Goal: Information Seeking & Learning: Find specific fact

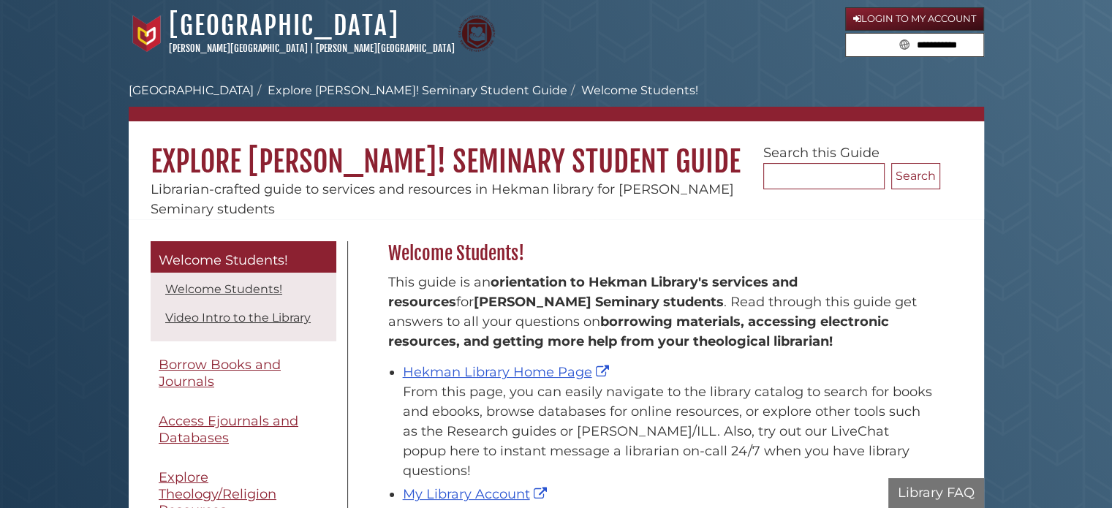
scroll to position [215, 559]
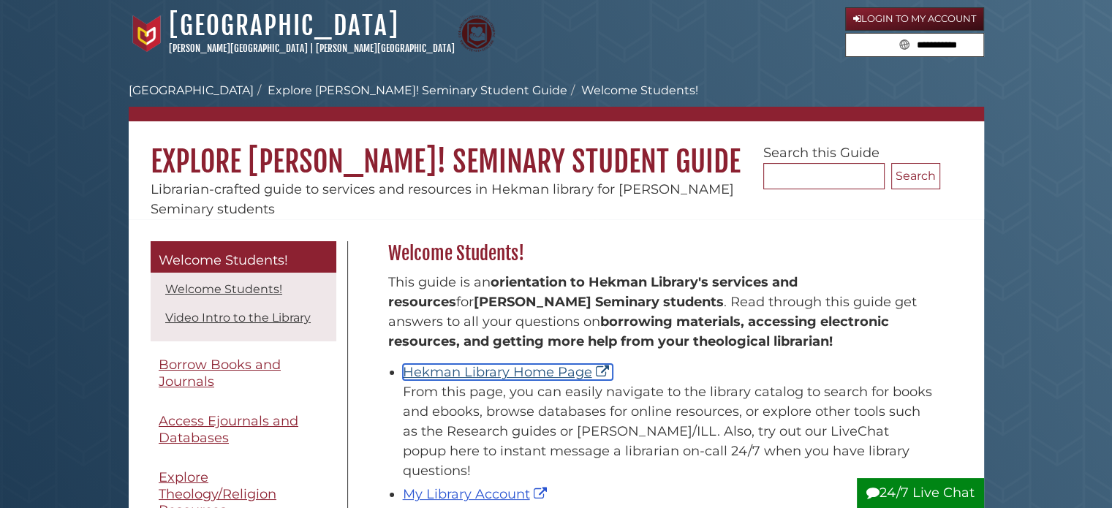
click at [514, 366] on link "Hekman Library Home Page" at bounding box center [508, 372] width 210 height 16
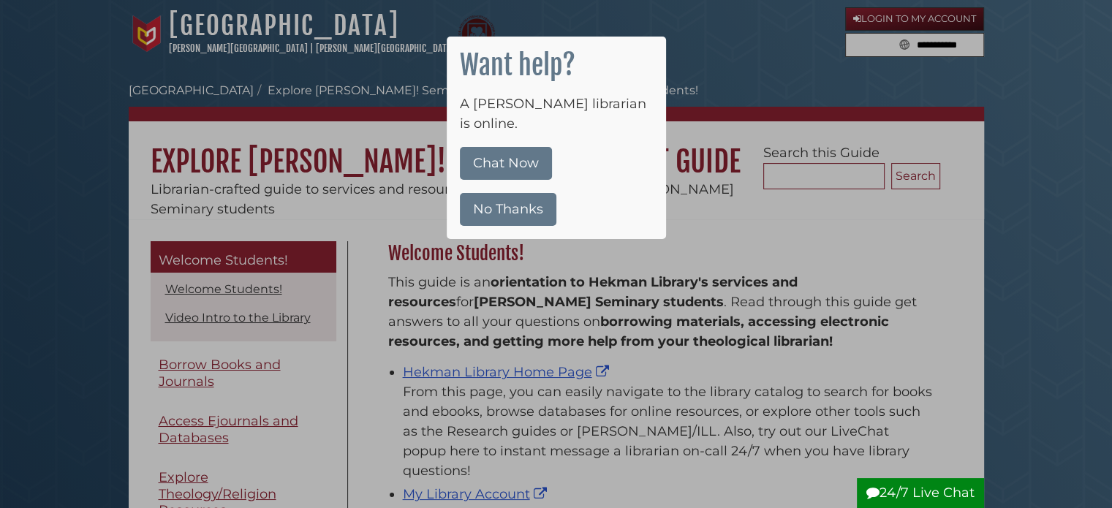
click at [539, 197] on button "No Thanks" at bounding box center [508, 209] width 97 height 33
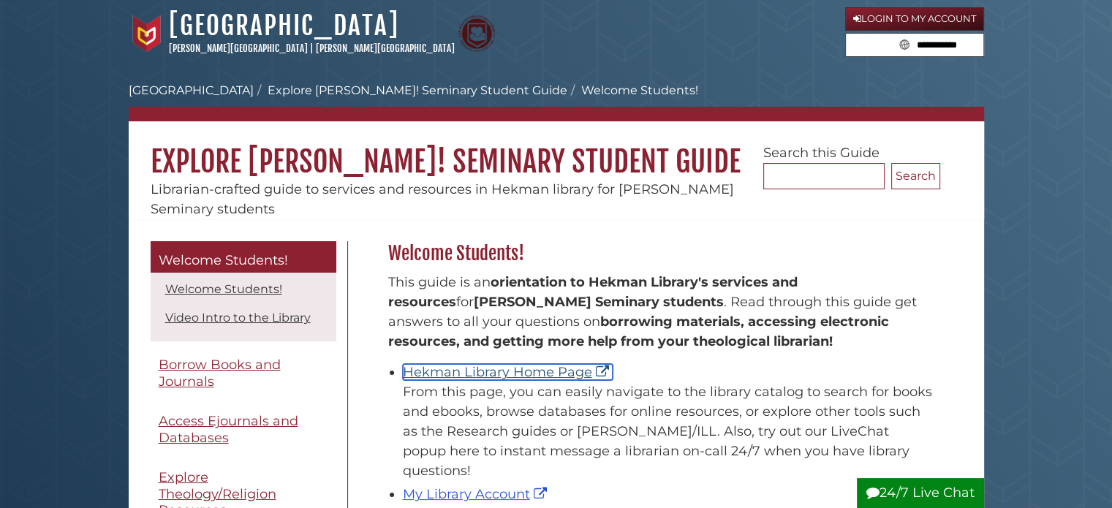
click at [513, 372] on link "Hekman Library Home Page" at bounding box center [508, 372] width 210 height 16
click at [510, 377] on link "Hekman Library Home Page" at bounding box center [508, 372] width 210 height 16
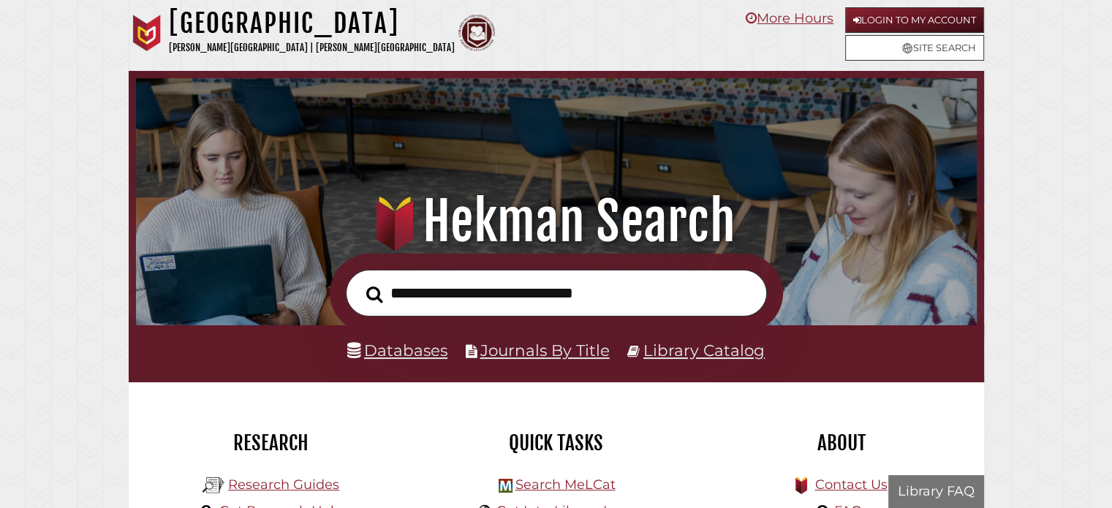
scroll to position [278, 834]
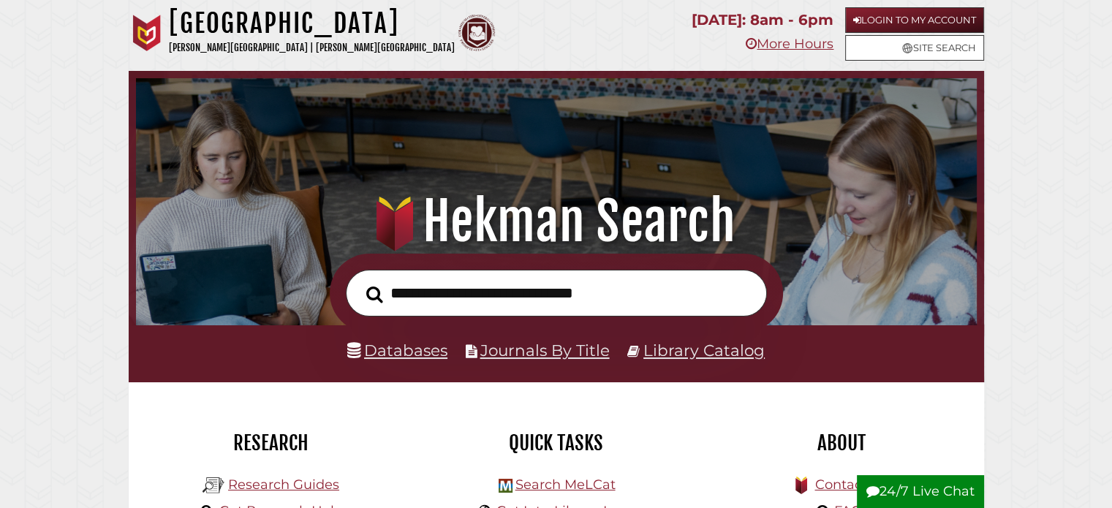
type input "*"
type input "**********"
click at [359, 282] on button "Search" at bounding box center [374, 295] width 31 height 26
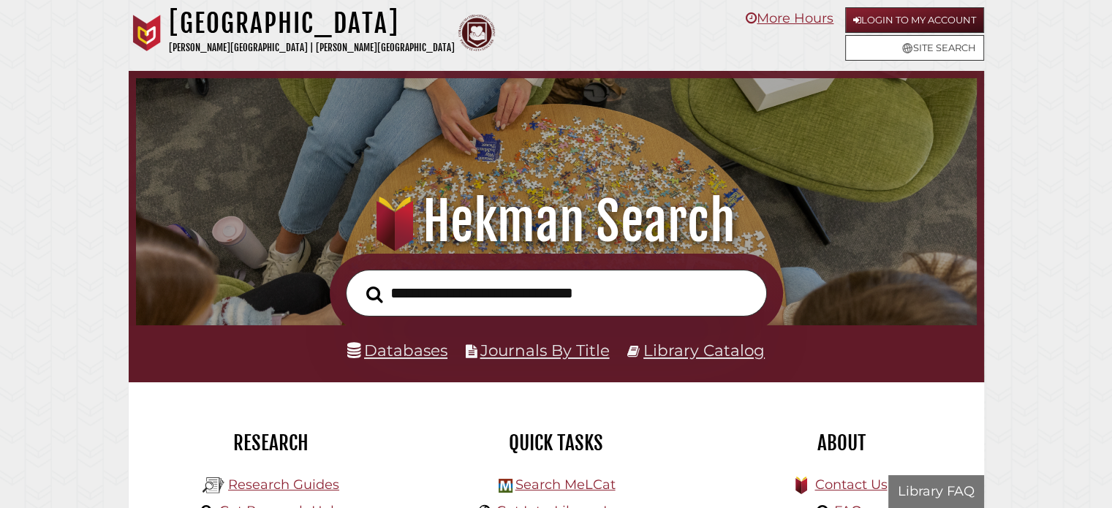
scroll to position [278, 834]
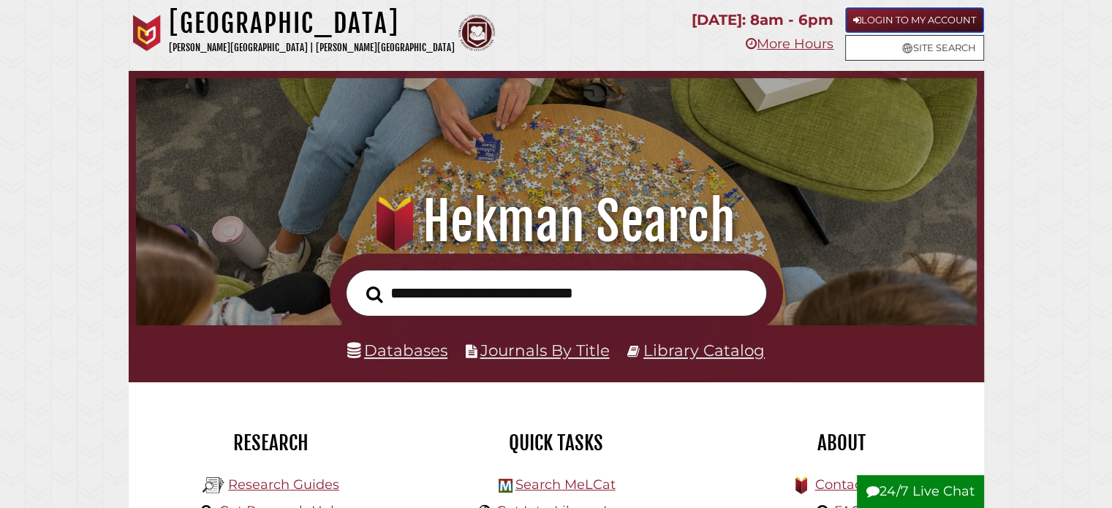
click at [886, 18] on link "Login to My Account" at bounding box center [914, 20] width 139 height 26
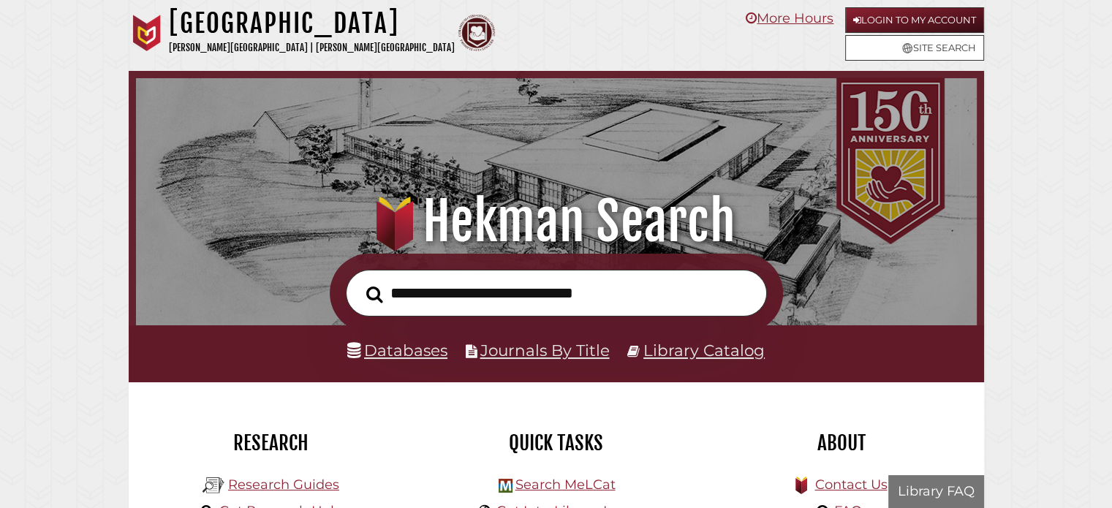
scroll to position [278, 834]
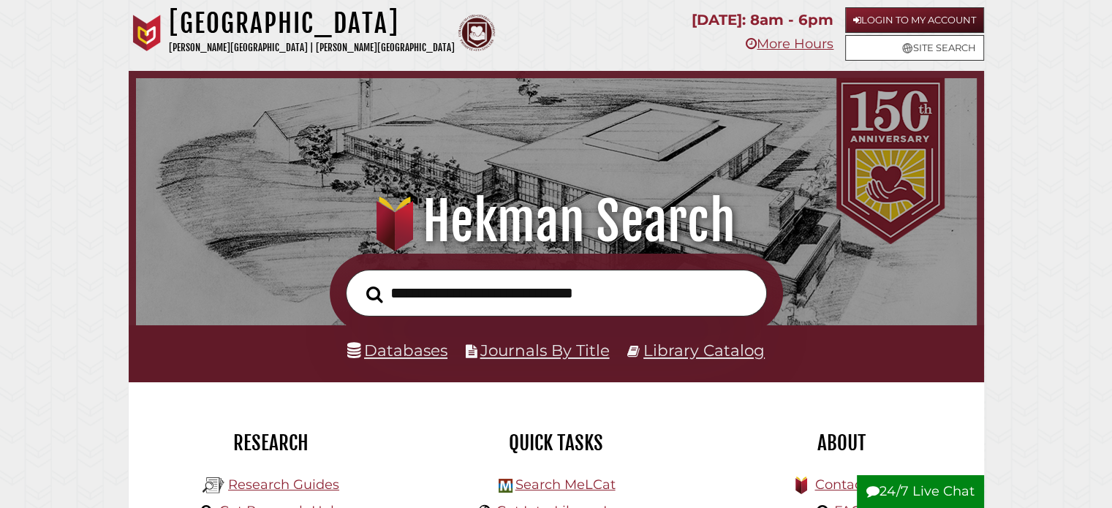
click at [472, 298] on input "text" at bounding box center [556, 294] width 421 height 48
type input "*"
click at [433, 306] on input "**********" at bounding box center [556, 294] width 421 height 48
type input "**********"
click at [359, 282] on button "Search" at bounding box center [374, 295] width 31 height 26
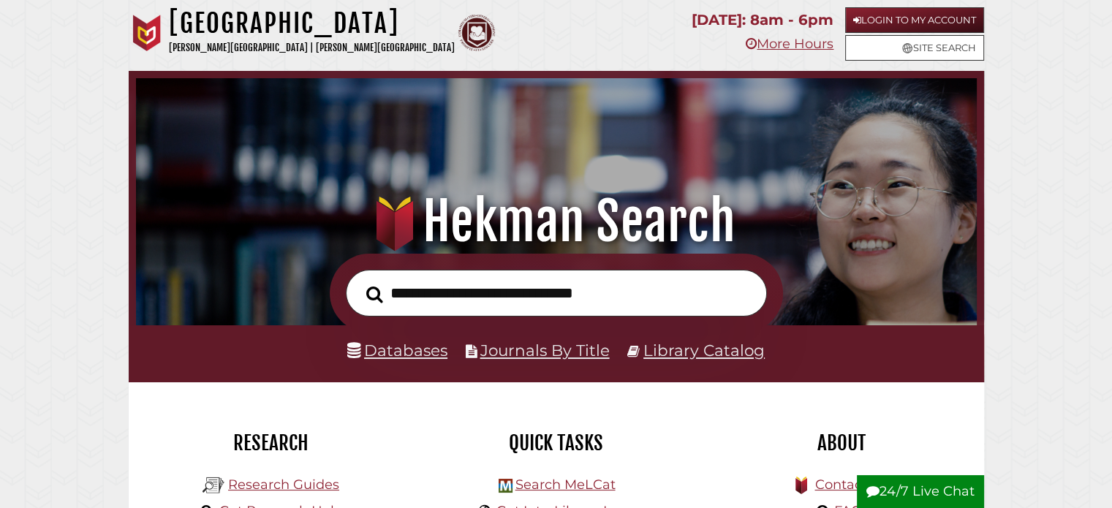
scroll to position [278, 834]
click at [443, 295] on input "text" at bounding box center [556, 294] width 421 height 48
type input "*"
type input "**********"
click at [359, 282] on button "Search" at bounding box center [374, 295] width 31 height 26
